Goal: Task Accomplishment & Management: Manage account settings

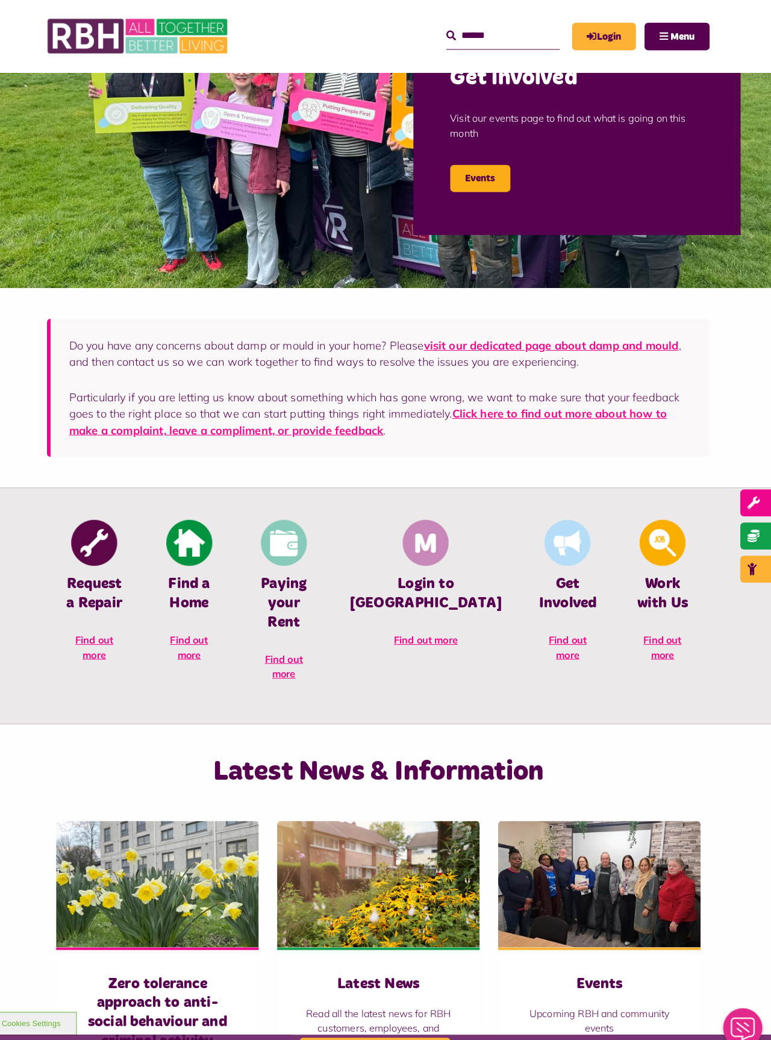
scroll to position [96, 0]
click at [216, 546] on img at bounding box center [199, 532] width 45 height 45
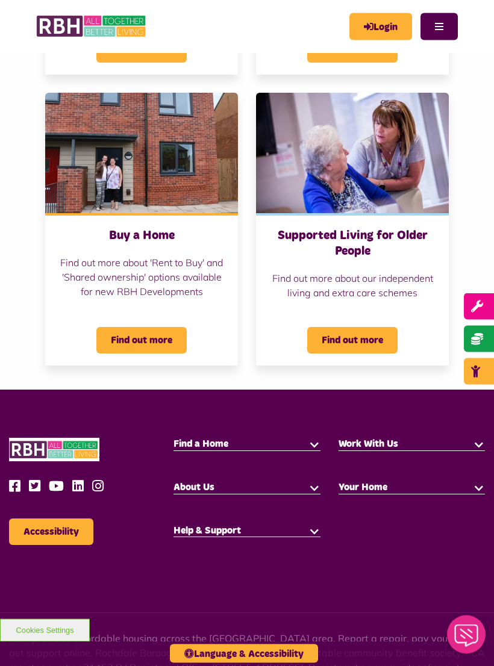
scroll to position [566, 0]
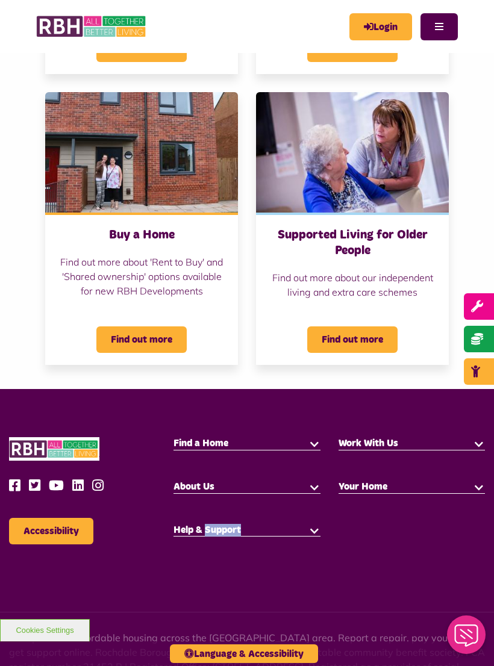
click at [387, 26] on link "Login" at bounding box center [381, 26] width 63 height 27
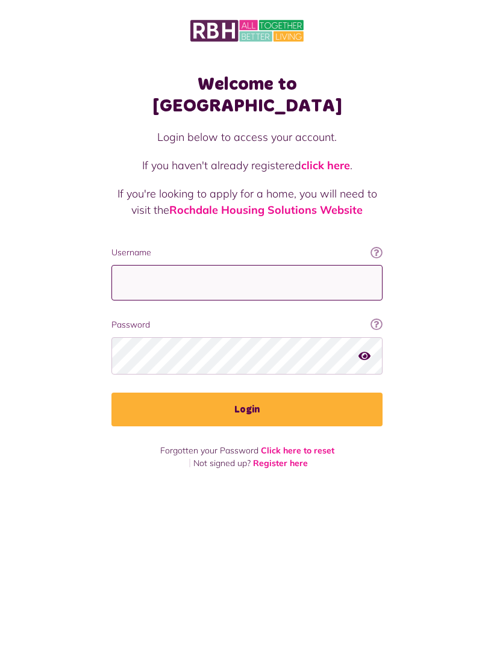
type input "**********"
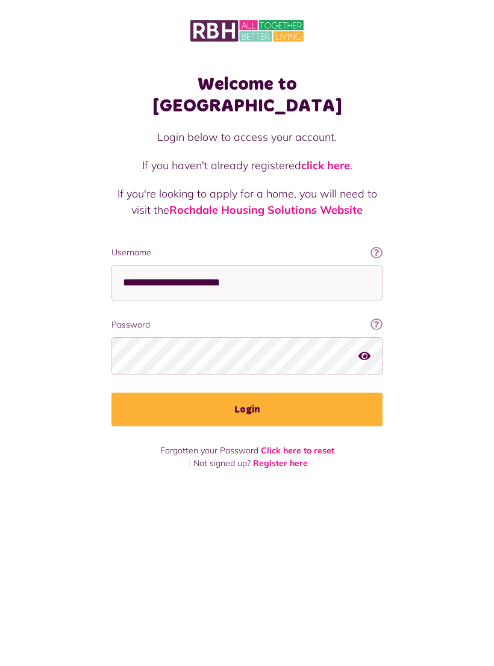
click at [247, 393] on button "Login" at bounding box center [246, 410] width 271 height 34
click at [269, 396] on button "Login" at bounding box center [246, 410] width 271 height 34
click at [256, 393] on button "Login" at bounding box center [246, 410] width 271 height 34
